Goal: Complete application form: Complete application form

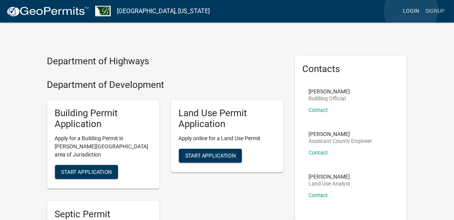
click at [411, 10] on link "Login" at bounding box center [411, 11] width 22 height 15
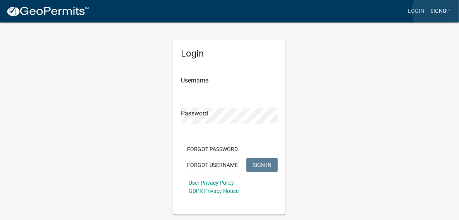
click at [444, 11] on link "Signup" at bounding box center [440, 11] width 26 height 15
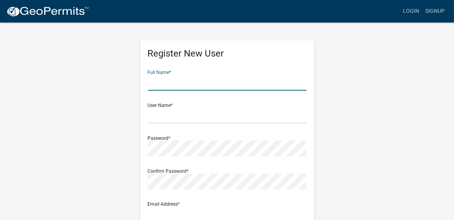
drag, startPoint x: 157, startPoint y: 84, endPoint x: 160, endPoint y: 80, distance: 4.9
click at [157, 81] on input "text" at bounding box center [227, 83] width 159 height 16
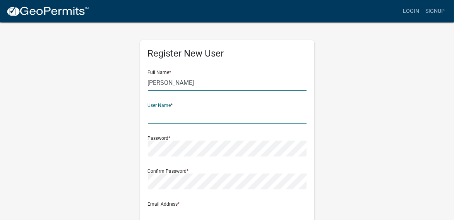
drag, startPoint x: 183, startPoint y: 80, endPoint x: 201, endPoint y: 79, distance: 17.8
click at [183, 79] on input "[PERSON_NAME]" at bounding box center [227, 83] width 159 height 16
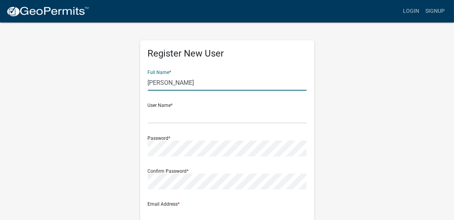
type input "[PERSON_NAME]"
click at [153, 114] on input "text" at bounding box center [227, 116] width 159 height 16
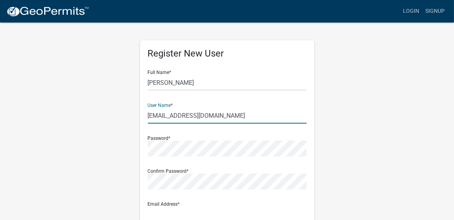
type input "[EMAIL_ADDRESS][DOMAIN_NAME]"
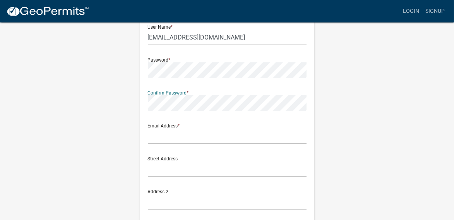
scroll to position [93, 0]
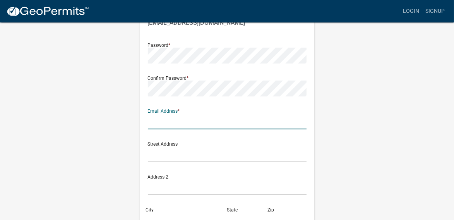
click at [159, 124] on input "text" at bounding box center [227, 121] width 159 height 16
type input "[EMAIL_ADDRESS][DOMAIN_NAME]"
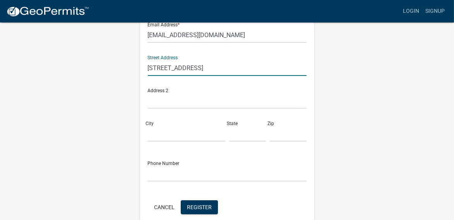
scroll to position [186, 0]
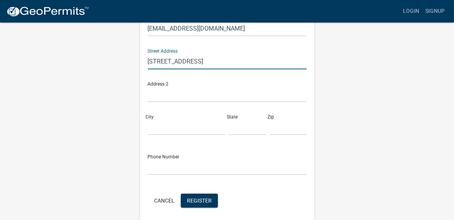
type input "[STREET_ADDRESS]"
click at [154, 123] on input "City" at bounding box center [186, 127] width 77 height 16
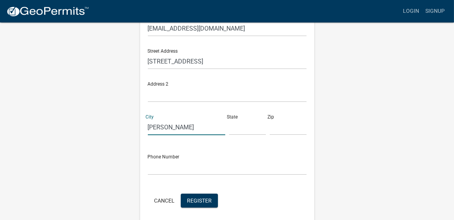
type input "[PERSON_NAME]"
click at [233, 130] on input "text" at bounding box center [247, 127] width 37 height 16
type input "MN"
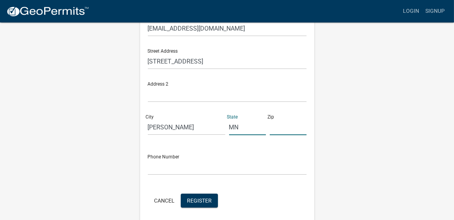
click at [273, 130] on input "text" at bounding box center [288, 127] width 37 height 16
type input "56329"
drag, startPoint x: 150, startPoint y: 170, endPoint x: 159, endPoint y: 171, distance: 9.3
click at [150, 170] on input "text" at bounding box center [227, 167] width 159 height 16
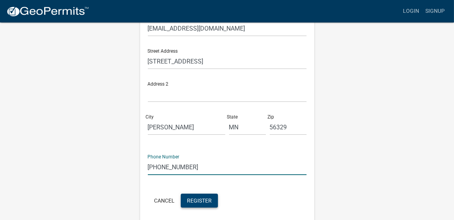
type input "[PHONE_NUMBER]"
click at [207, 201] on span "Register" at bounding box center [199, 200] width 25 height 6
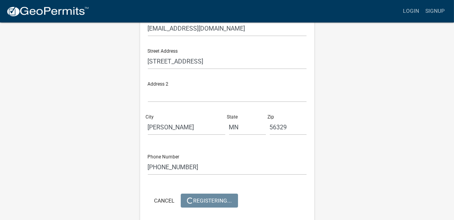
scroll to position [0, 0]
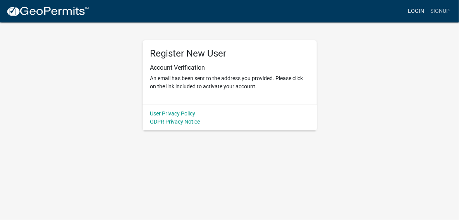
click at [417, 10] on link "Login" at bounding box center [416, 11] width 22 height 15
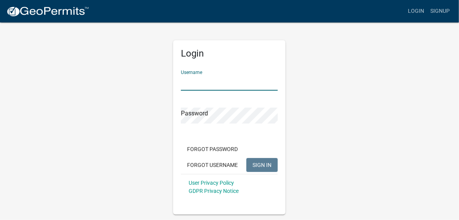
click at [198, 84] on input "Username" at bounding box center [229, 83] width 97 height 16
type input "[EMAIL_ADDRESS][DOMAIN_NAME]"
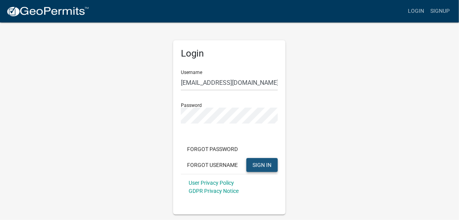
click at [262, 165] on span "SIGN IN" at bounding box center [262, 165] width 19 height 6
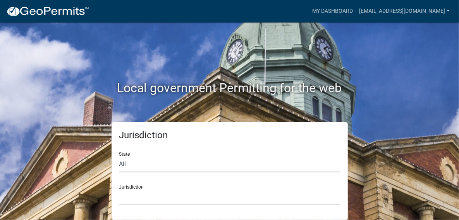
click at [126, 164] on select "All [US_STATE] [US_STATE] [US_STATE] [US_STATE] [US_STATE] [US_STATE] [US_STATE…" at bounding box center [229, 164] width 221 height 16
select select "[US_STATE]"
click at [119, 156] on select "All [US_STATE] [US_STATE] [US_STATE] [US_STATE] [US_STATE] [US_STATE] [US_STATE…" at bounding box center [229, 164] width 221 height 16
click at [136, 185] on div "Jurisdiction [GEOGRAPHIC_DATA], [US_STATE] [GEOGRAPHIC_DATA], [US_STATE] [GEOGR…" at bounding box center [229, 192] width 221 height 27
click at [448, 12] on link "[EMAIL_ADDRESS][DOMAIN_NAME]" at bounding box center [404, 11] width 97 height 15
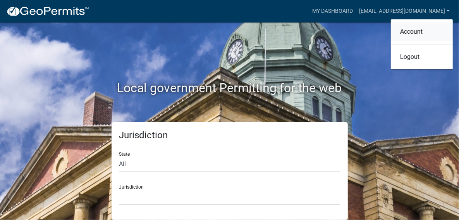
click at [425, 32] on link "Account" at bounding box center [422, 31] width 62 height 19
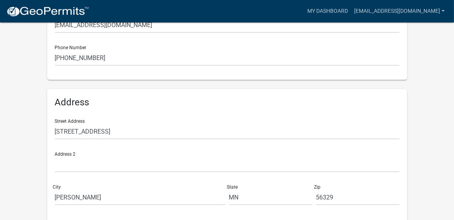
scroll to position [231, 0]
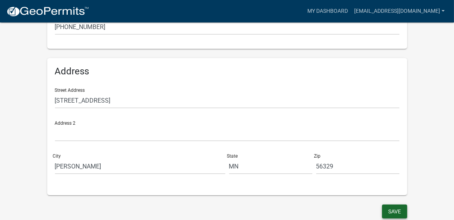
click at [394, 210] on button "Save" at bounding box center [394, 212] width 25 height 14
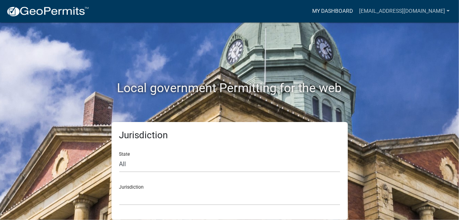
click at [356, 12] on link "My Dashboard" at bounding box center [332, 11] width 47 height 15
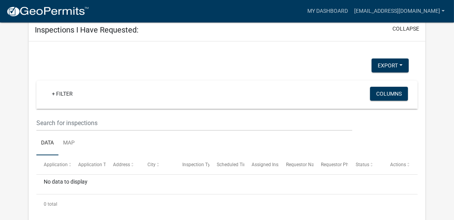
scroll to position [152, 0]
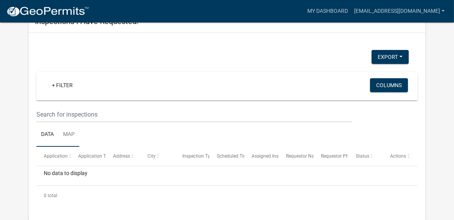
click at [74, 133] on link "Map" at bounding box center [68, 134] width 21 height 25
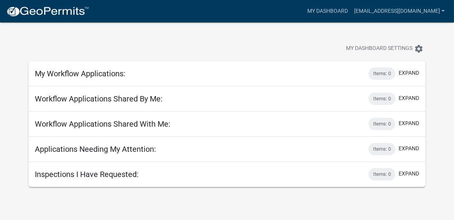
click at [117, 73] on h5 "My Workflow Applications:" at bounding box center [80, 73] width 91 height 9
click at [417, 72] on button "expand" at bounding box center [409, 73] width 21 height 8
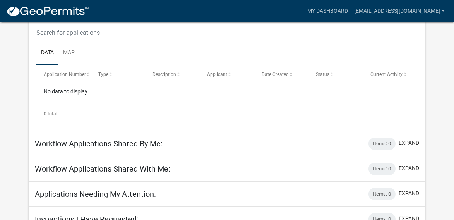
scroll to position [119, 0]
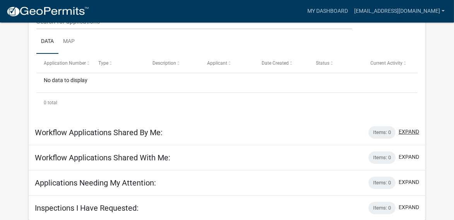
click at [411, 130] on button "expand" at bounding box center [409, 132] width 21 height 8
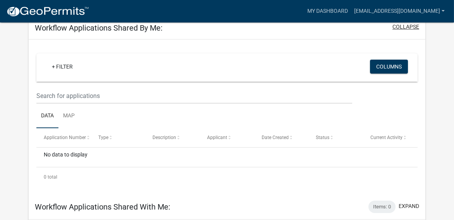
scroll to position [212, 0]
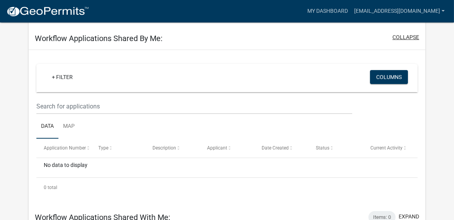
click at [411, 37] on button "collapse" at bounding box center [406, 37] width 27 height 8
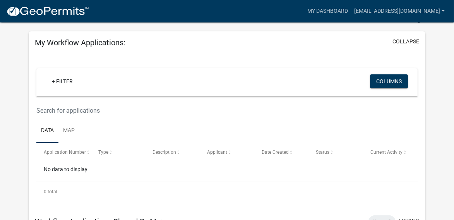
scroll to position [26, 0]
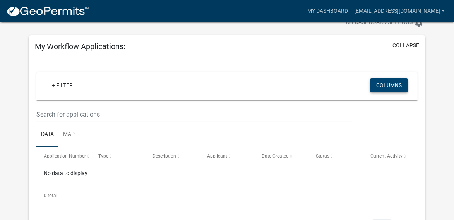
click at [402, 81] on button "Columns" at bounding box center [389, 85] width 38 height 14
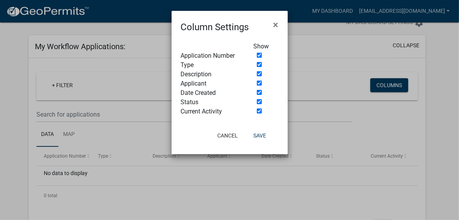
click at [409, 45] on ngb-modal-window "Column Settings × Show Application Number Type Description Applicant Date Creat…" at bounding box center [229, 110] width 459 height 220
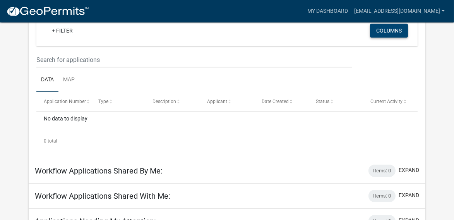
scroll to position [119, 0]
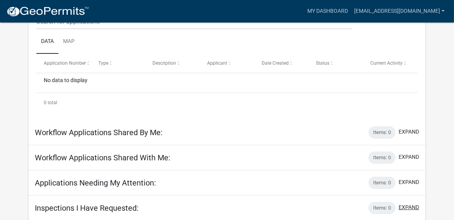
click at [412, 206] on button "expand" at bounding box center [409, 207] width 21 height 8
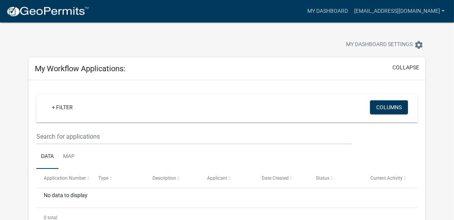
scroll to position [0, 0]
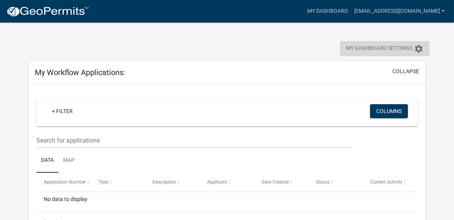
click at [387, 50] on span "My Dashboard Settings" at bounding box center [379, 48] width 67 height 9
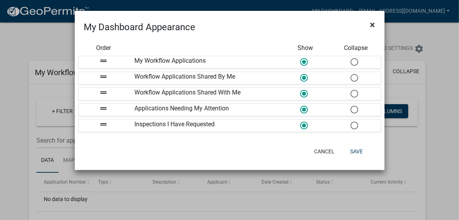
click at [371, 25] on span "×" at bounding box center [372, 24] width 5 height 11
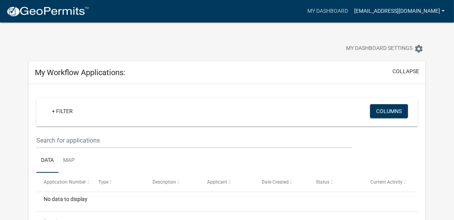
click at [411, 12] on link "[EMAIL_ADDRESS][DOMAIN_NAME]" at bounding box center [399, 11] width 97 height 15
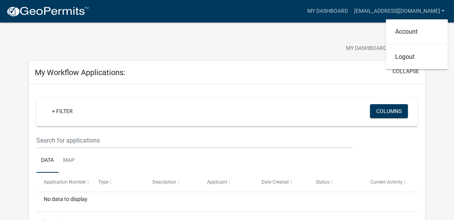
click at [84, 53] on div at bounding box center [142, 49] width 239 height 17
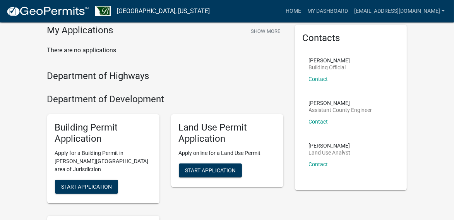
scroll to position [31, 0]
click at [226, 173] on span "Start Application" at bounding box center [210, 170] width 51 height 6
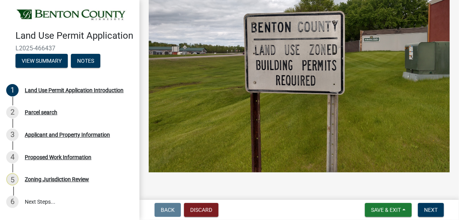
scroll to position [287, 0]
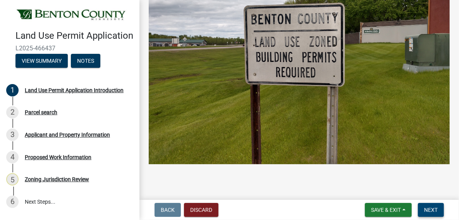
click at [428, 210] on span "Next" at bounding box center [431, 210] width 14 height 6
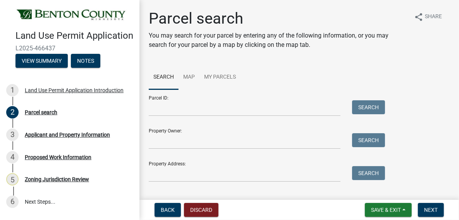
scroll to position [15, 0]
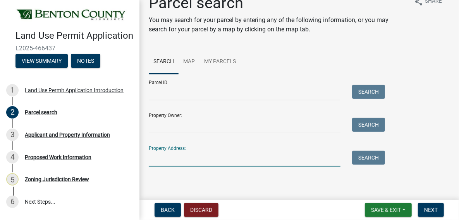
drag, startPoint x: 168, startPoint y: 161, endPoint x: 174, endPoint y: 158, distance: 7.3
click at [168, 161] on input "Property Address:" at bounding box center [245, 159] width 192 height 16
click at [377, 160] on button "Search" at bounding box center [368, 158] width 33 height 14
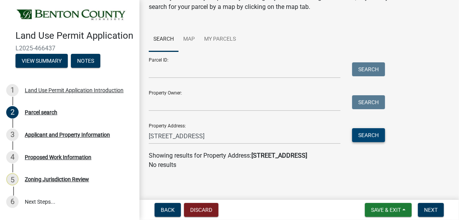
scroll to position [41, 0]
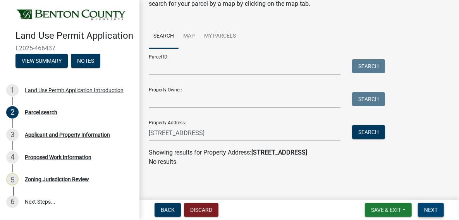
click at [431, 211] on span "Next" at bounding box center [431, 210] width 14 height 6
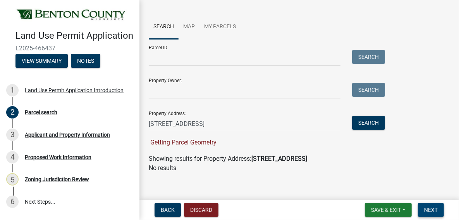
scroll to position [56, 0]
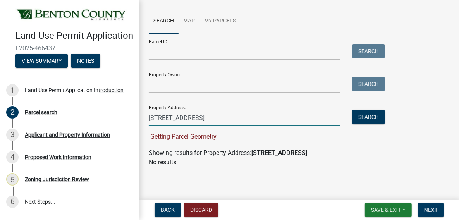
click at [217, 117] on input "[STREET_ADDRESS]" at bounding box center [245, 118] width 192 height 16
type input "[STREET_ADDRESS][PERSON_NAME]"
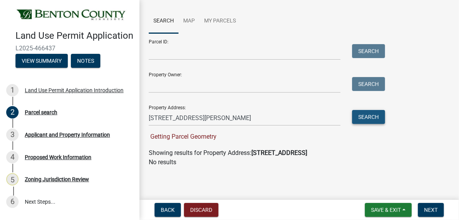
click at [374, 117] on button "Search" at bounding box center [368, 117] width 33 height 14
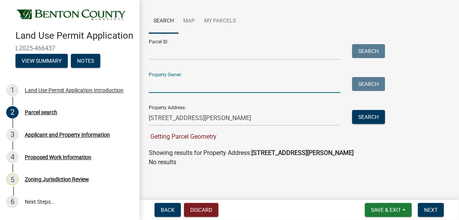
drag, startPoint x: 157, startPoint y: 83, endPoint x: 204, endPoint y: 79, distance: 47.0
click at [157, 83] on input "Property Owner:" at bounding box center [245, 85] width 192 height 16
type input "[PERSON_NAME]"
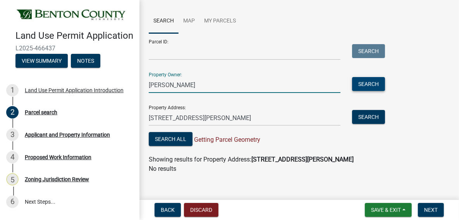
click at [364, 83] on button "Search" at bounding box center [368, 84] width 33 height 14
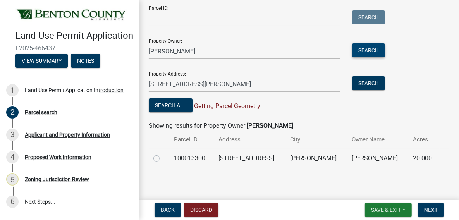
scroll to position [91, 0]
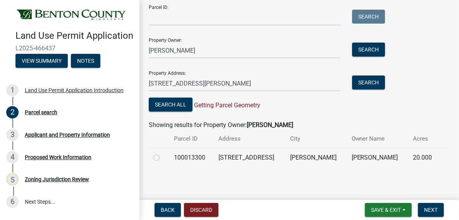
click at [163, 153] on label at bounding box center [163, 153] width 0 height 0
click at [163, 158] on input "radio" at bounding box center [165, 155] width 5 height 5
radio input "true"
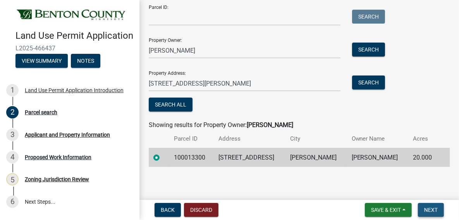
click at [434, 210] on span "Next" at bounding box center [431, 210] width 14 height 6
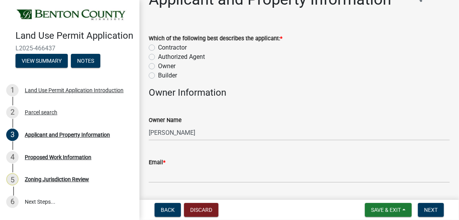
scroll to position [2, 0]
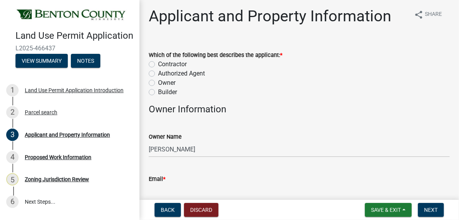
click at [158, 82] on label "Owner" at bounding box center [166, 82] width 17 height 9
click at [158, 82] on input "Owner" at bounding box center [160, 80] width 5 height 5
radio input "true"
click at [429, 210] on span "Next" at bounding box center [431, 210] width 14 height 6
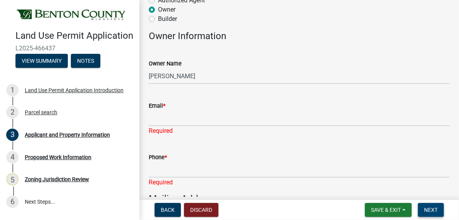
scroll to position [95, 0]
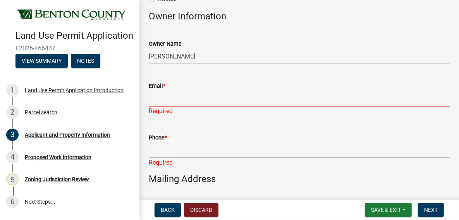
drag, startPoint x: 177, startPoint y: 94, endPoint x: 181, endPoint y: 94, distance: 4.3
click at [177, 94] on input "Email *" at bounding box center [299, 99] width 301 height 16
type input "[EMAIL_ADDRESS][DOMAIN_NAME]"
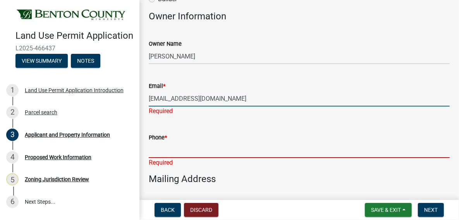
type input "[PHONE_NUMBER]"
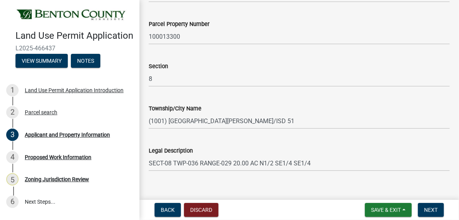
scroll to position [498, 0]
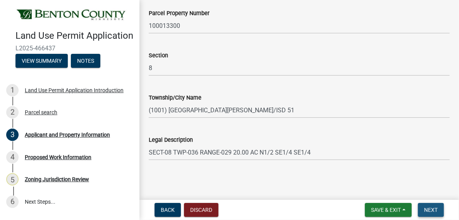
click at [437, 206] on button "Next" at bounding box center [431, 210] width 26 height 14
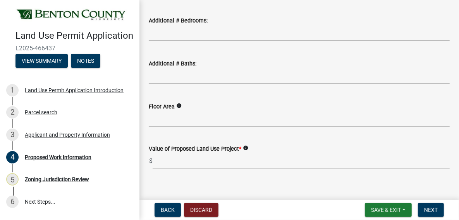
scroll to position [586, 0]
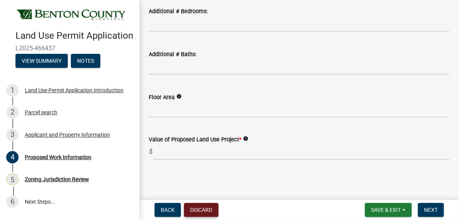
click at [206, 209] on button "Discard" at bounding box center [201, 210] width 34 height 14
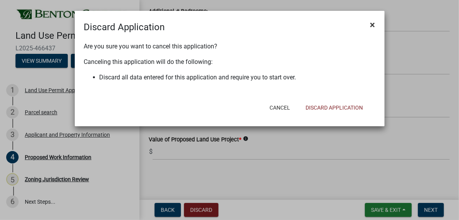
click at [373, 25] on span "×" at bounding box center [372, 24] width 5 height 11
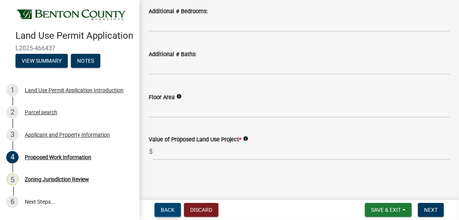
click at [172, 212] on span "Back" at bounding box center [168, 210] width 14 height 6
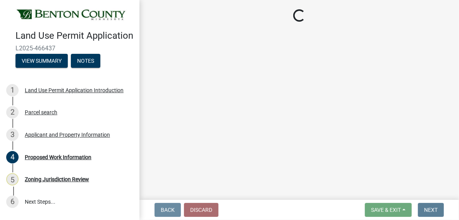
scroll to position [0, 0]
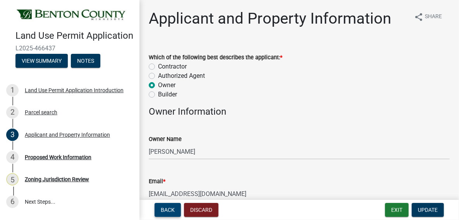
click at [172, 212] on span "Back" at bounding box center [168, 210] width 14 height 6
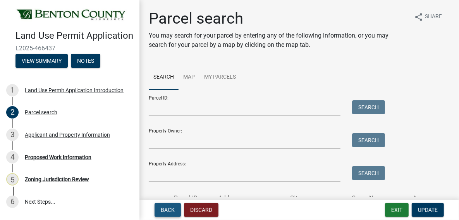
click at [172, 212] on span "Back" at bounding box center [168, 210] width 14 height 6
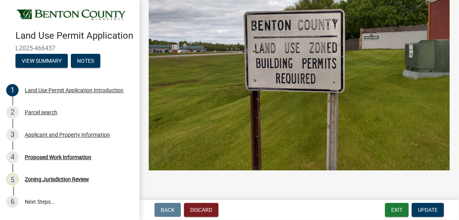
scroll to position [287, 0]
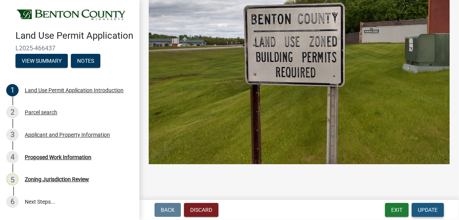
click at [431, 211] on span "Update" at bounding box center [428, 210] width 20 height 6
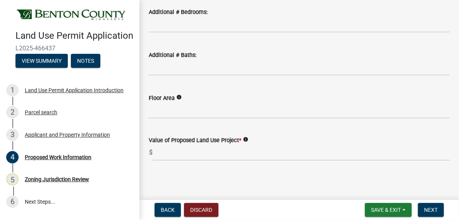
scroll to position [586, 0]
click at [169, 212] on span "Back" at bounding box center [168, 210] width 14 height 6
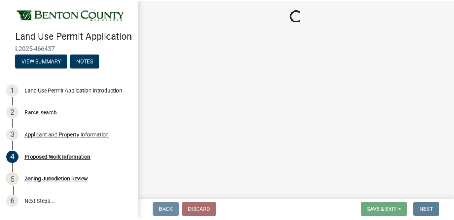
scroll to position [0, 0]
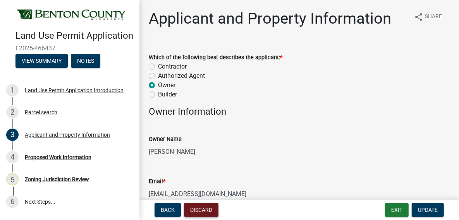
click at [198, 209] on button "Discard" at bounding box center [201, 210] width 34 height 14
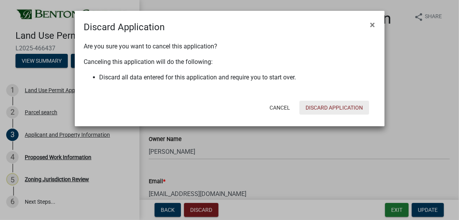
click at [330, 108] on button "Discard Application" at bounding box center [334, 108] width 70 height 14
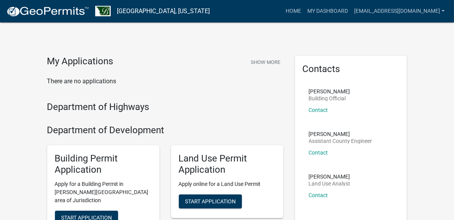
scroll to position [31, 0]
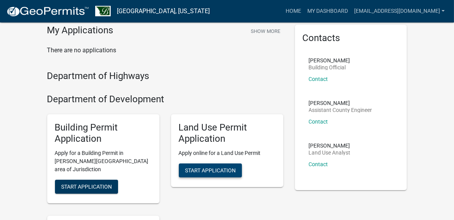
click at [232, 172] on span "Start Application" at bounding box center [210, 170] width 51 height 6
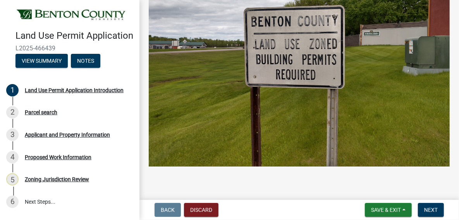
scroll to position [287, 0]
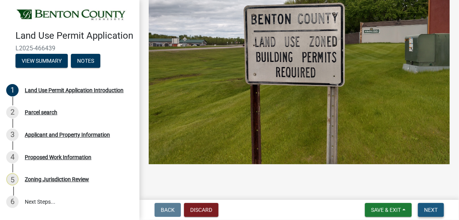
click at [435, 211] on span "Next" at bounding box center [431, 210] width 14 height 6
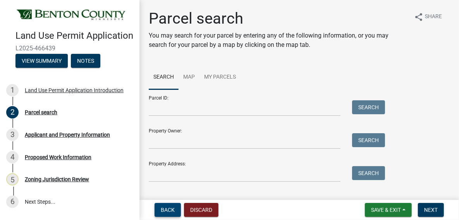
click at [161, 208] on span "Back" at bounding box center [168, 210] width 14 height 6
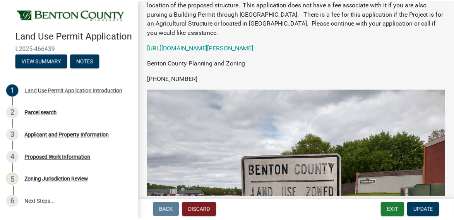
scroll to position [155, 0]
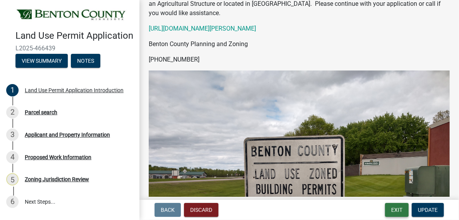
click at [400, 211] on button "Exit" at bounding box center [397, 210] width 24 height 14
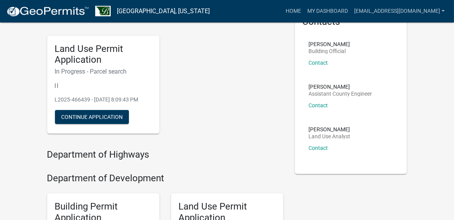
scroll to position [31, 0]
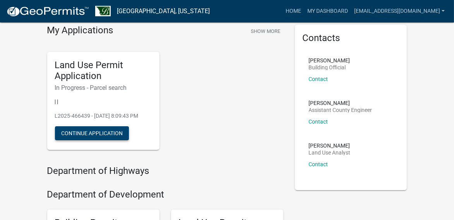
click at [118, 140] on button "Continue Application" at bounding box center [92, 133] width 74 height 14
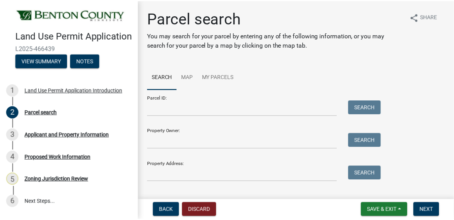
scroll to position [15, 0]
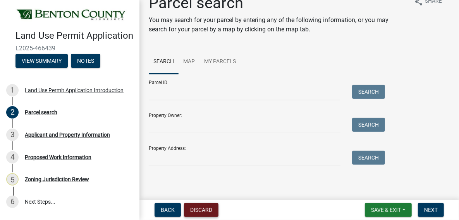
click at [199, 208] on button "Discard" at bounding box center [201, 210] width 34 height 14
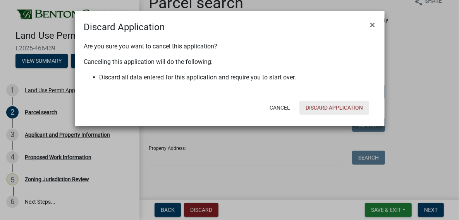
click at [321, 108] on button "Discard Application" at bounding box center [334, 108] width 70 height 14
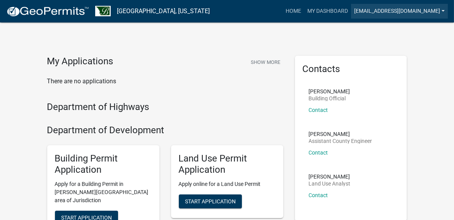
click at [423, 9] on link "[EMAIL_ADDRESS][DOMAIN_NAME]" at bounding box center [399, 11] width 97 height 15
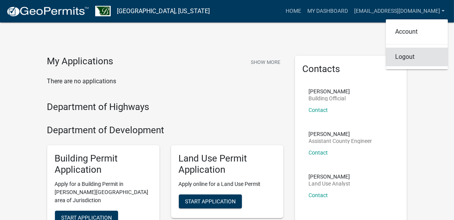
click at [400, 58] on link "Logout" at bounding box center [417, 57] width 62 height 19
